Goal: Information Seeking & Learning: Learn about a topic

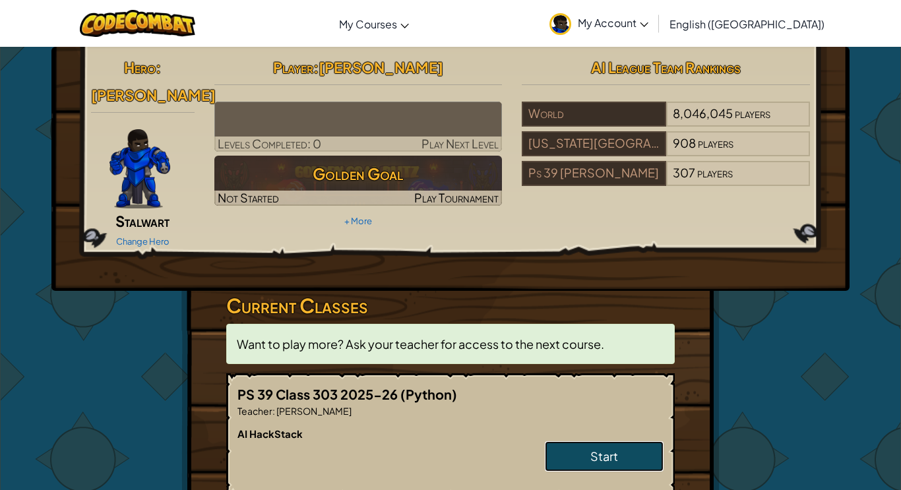
click at [582, 444] on link "Start" at bounding box center [604, 456] width 119 height 30
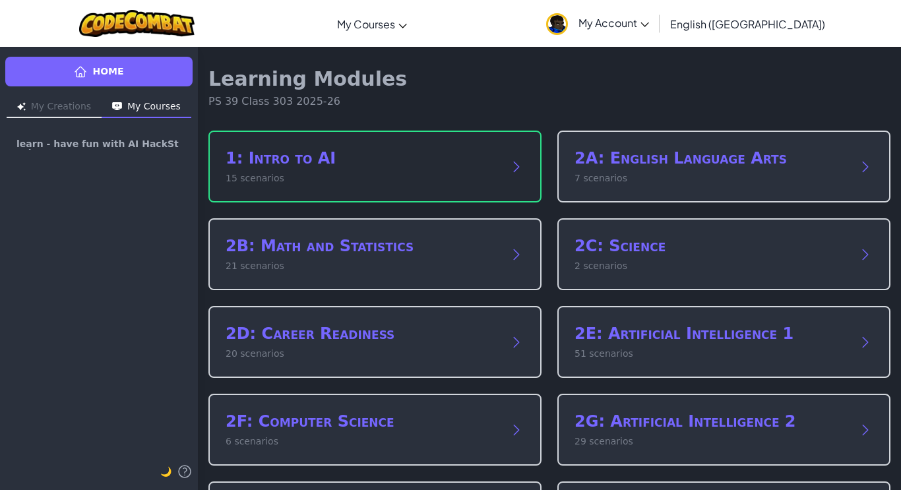
click at [227, 158] on h2 "1: Intro to AI" at bounding box center [362, 158] width 272 height 21
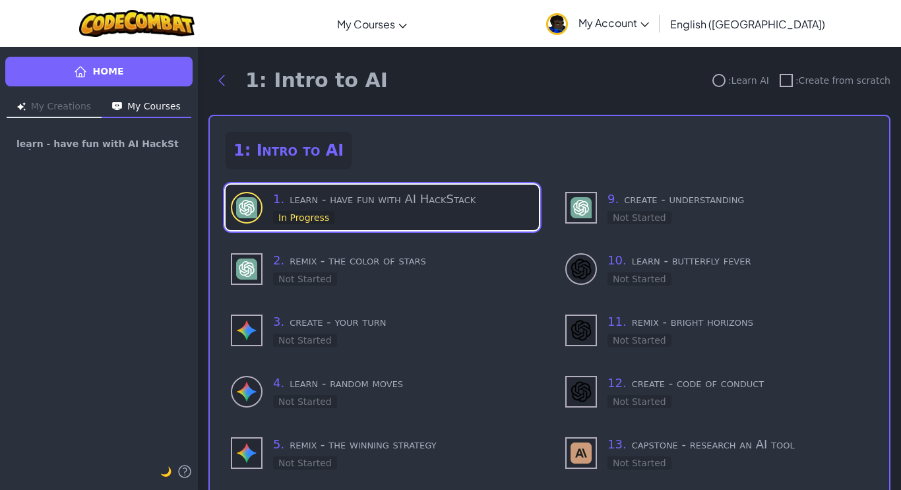
click at [238, 200] on img at bounding box center [246, 207] width 21 height 21
